Goal: Communication & Community: Answer question/provide support

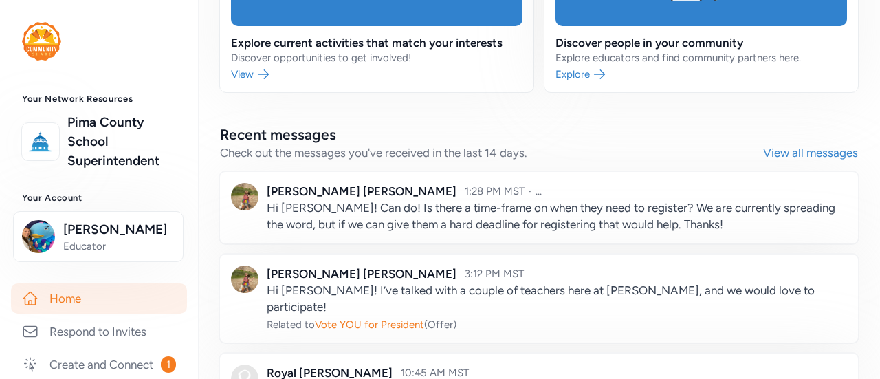
scroll to position [879, 0]
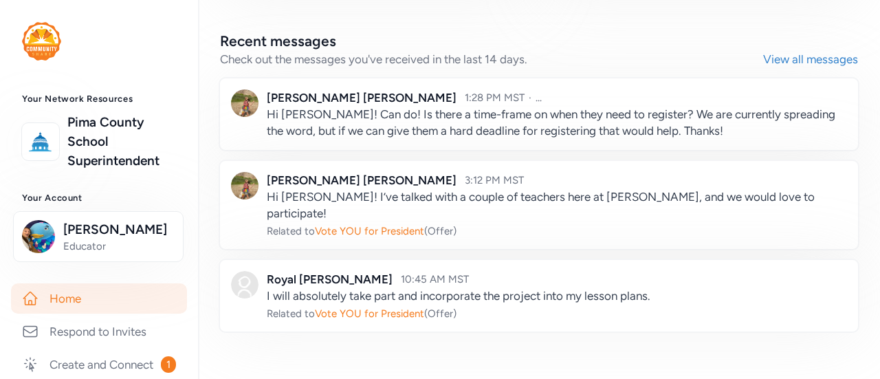
click at [450, 109] on link at bounding box center [539, 113] width 638 height 71
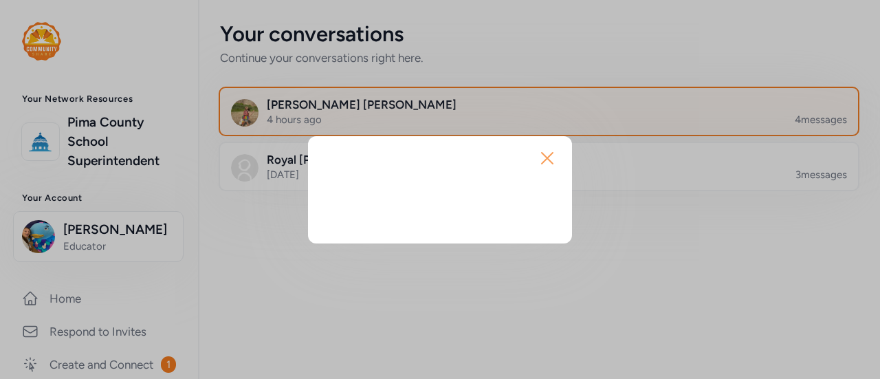
click at [548, 156] on icon "button" at bounding box center [547, 158] width 11 height 11
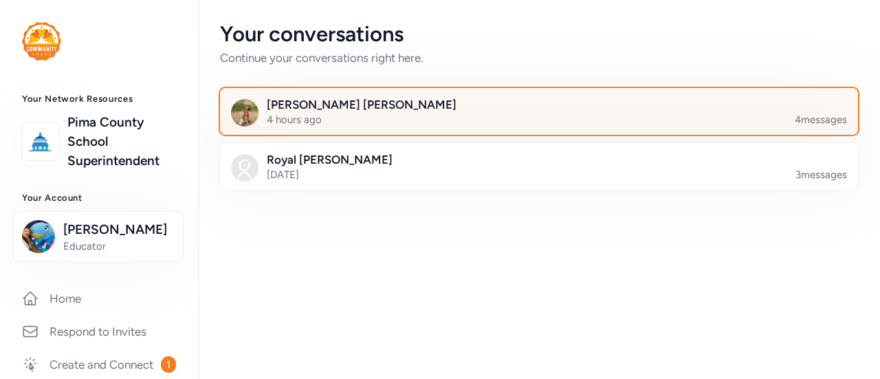
click at [469, 113] on div at bounding box center [550, 119] width 638 height 47
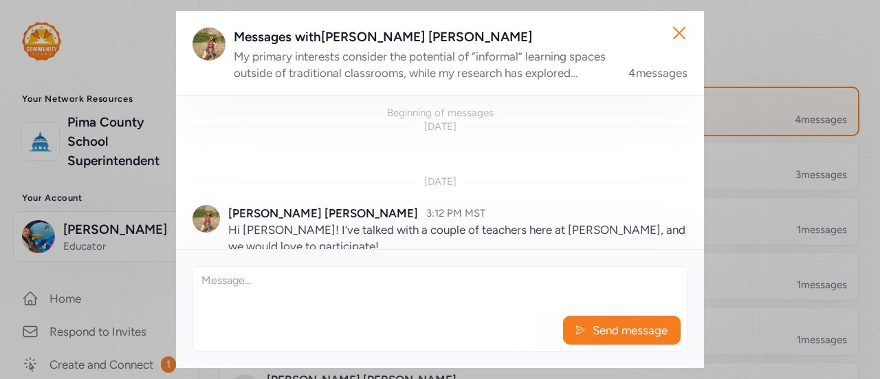
scroll to position [473, 0]
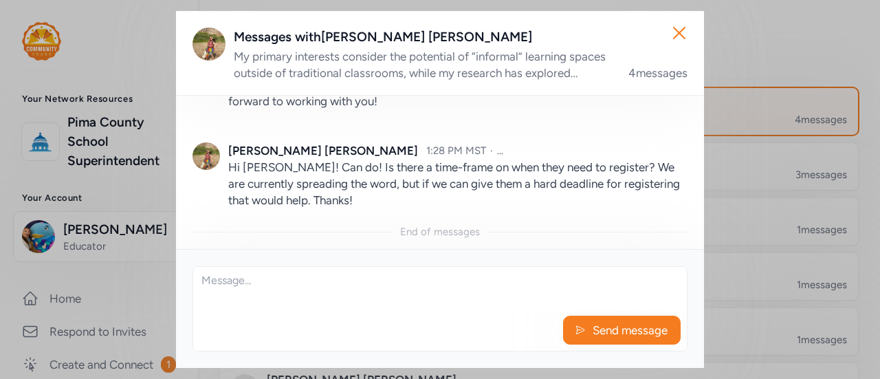
click at [382, 311] on textarea at bounding box center [440, 289] width 494 height 44
click at [330, 283] on textarea at bounding box center [440, 289] width 494 height 44
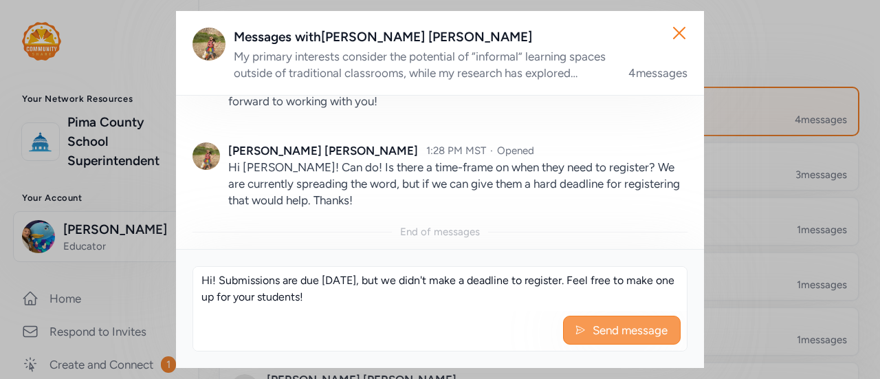
type textarea "Hi! Submissions are due [DATE], but we didn't make a deadline to register. Feel…"
click at [579, 331] on icon at bounding box center [580, 330] width 11 height 14
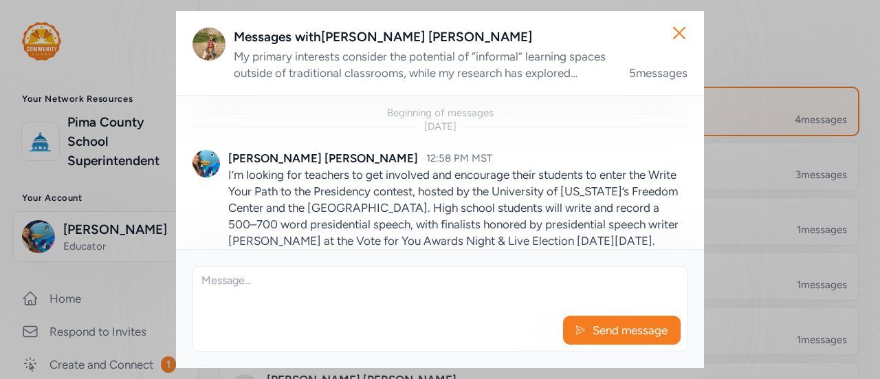
scroll to position [555, 0]
